Goal: Task Accomplishment & Management: Use online tool/utility

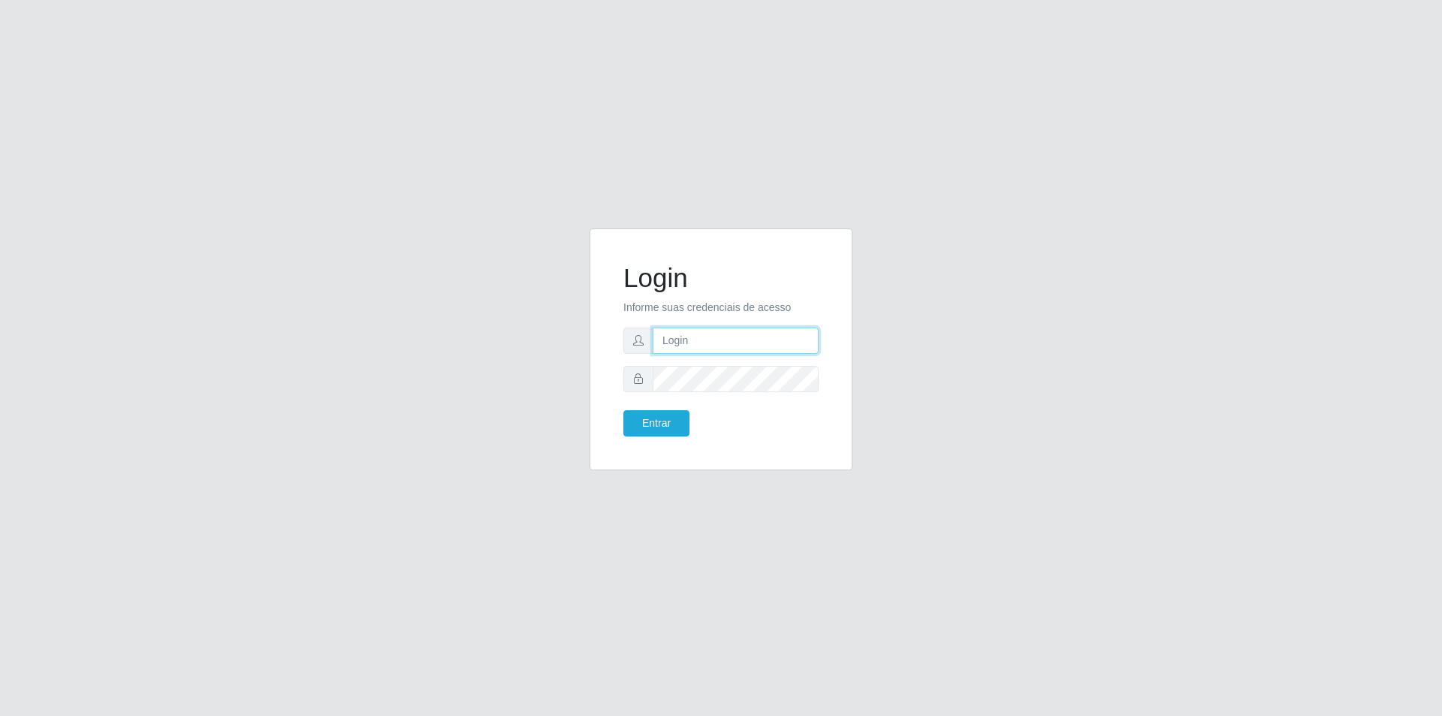
click at [702, 346] on input "text" at bounding box center [736, 340] width 166 height 26
type input "y"
type input "p"
type input "yandra@pizzanostra"
click at [735, 405] on form "Login Informe suas credenciais de acesso yandra@pizzanostra Entrar" at bounding box center [720, 349] width 195 height 174
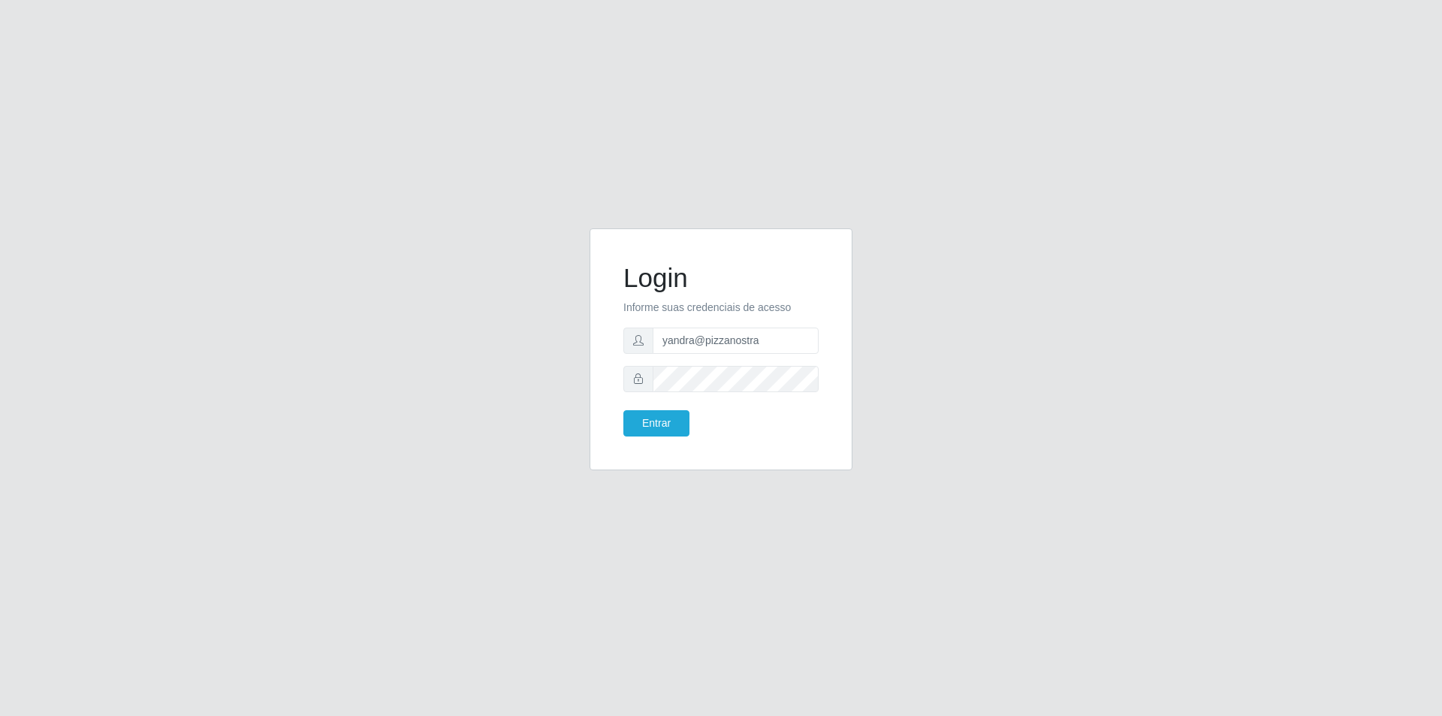
click at [732, 401] on form "Login Informe suas credenciais de acesso yandra@pizzanostra Entrar" at bounding box center [720, 349] width 195 height 174
click at [731, 396] on form "Login Informe suas credenciais de acesso yandra@pizzanostra Entrar" at bounding box center [720, 349] width 195 height 174
click at [693, 418] on div "Entrar" at bounding box center [666, 423] width 109 height 26
click at [690, 420] on div "Entrar" at bounding box center [666, 423] width 109 height 26
click at [679, 420] on button "Entrar" at bounding box center [656, 423] width 66 height 26
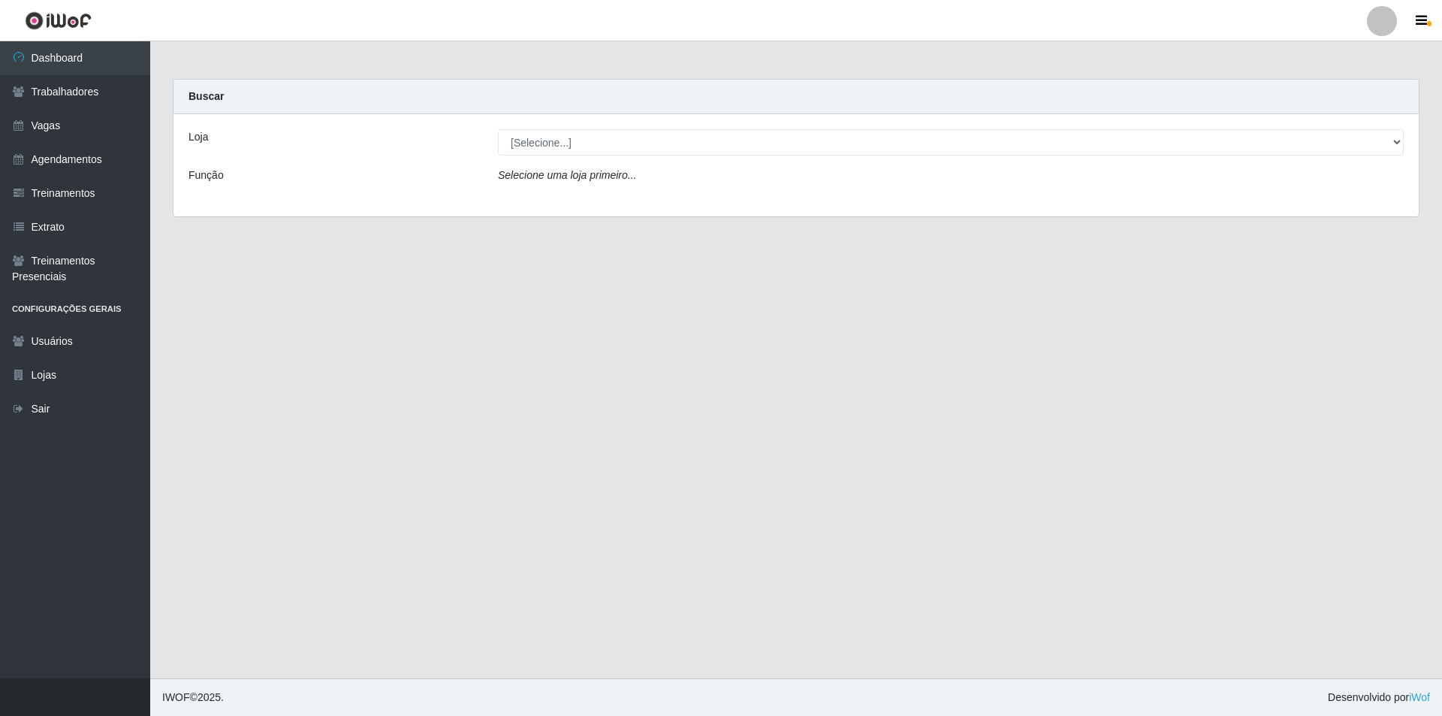
click at [1351, 22] on header "Perfil Alterar Senha Sair" at bounding box center [721, 20] width 1442 height 41
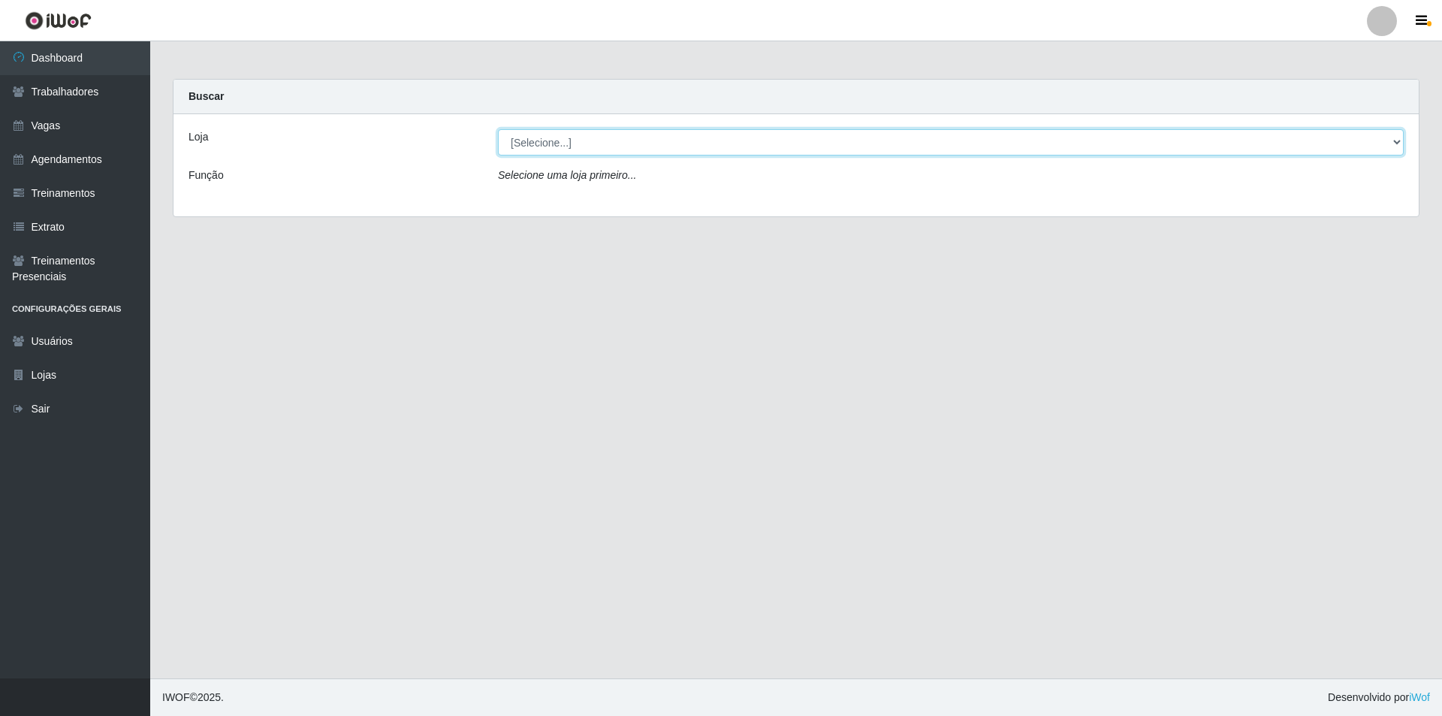
drag, startPoint x: 526, startPoint y: 137, endPoint x: 536, endPoint y: 151, distance: 17.1
click at [526, 137] on select "[Selecione...] Pizza Nostra" at bounding box center [951, 142] width 906 height 26
select select "337"
click at [498, 129] on select "[Selecione...] Pizza Nostra" at bounding box center [951, 142] width 906 height 26
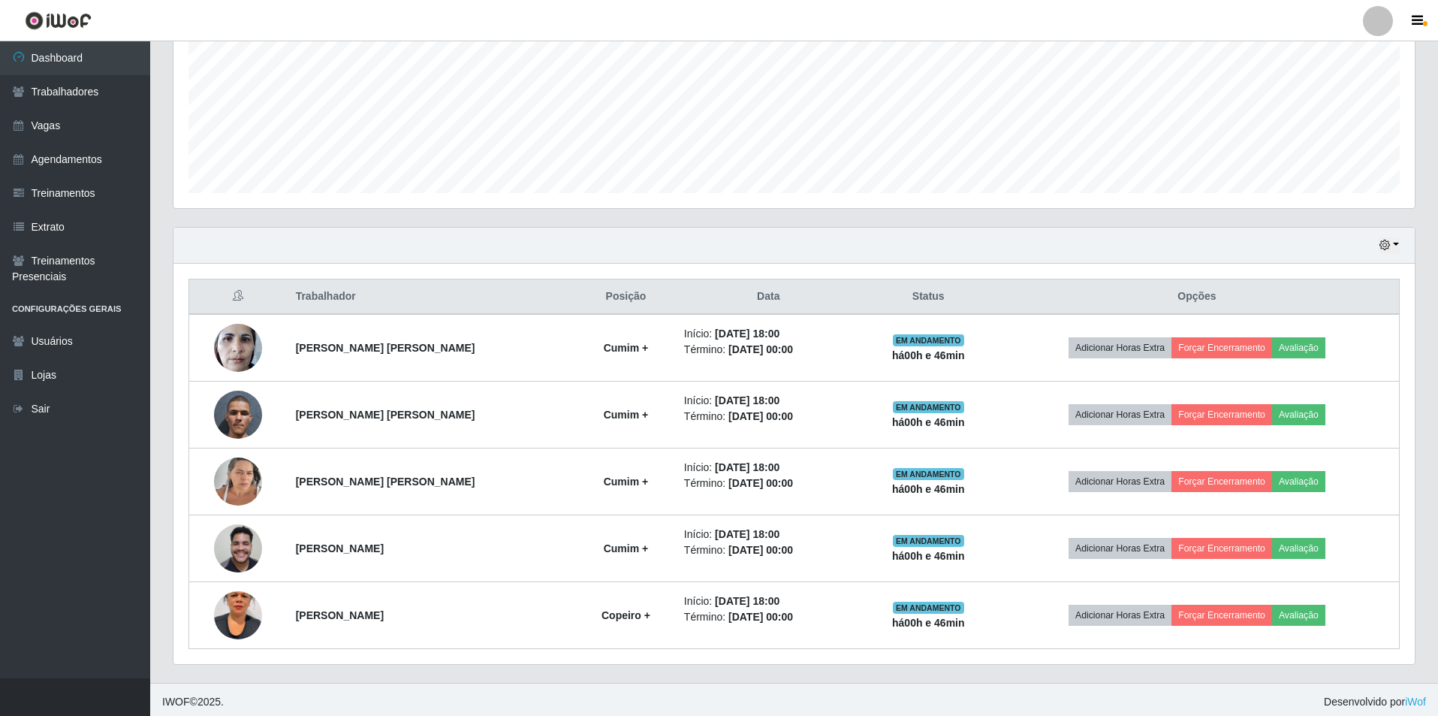
scroll to position [312, 1242]
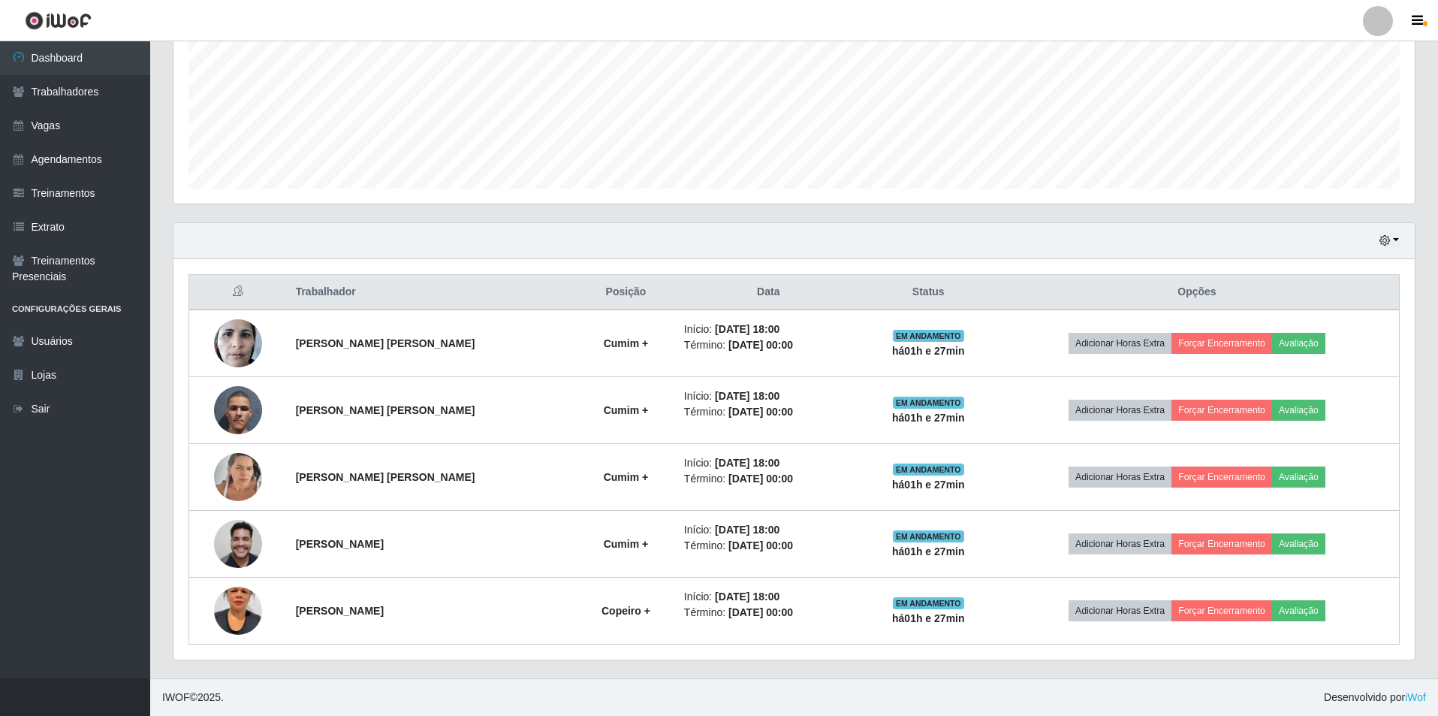
click at [1038, 258] on div "Hoje 1 dia 3 dias 1 Semana Não encerrados" at bounding box center [795, 241] width 1242 height 36
